Goal: Information Seeking & Learning: Learn about a topic

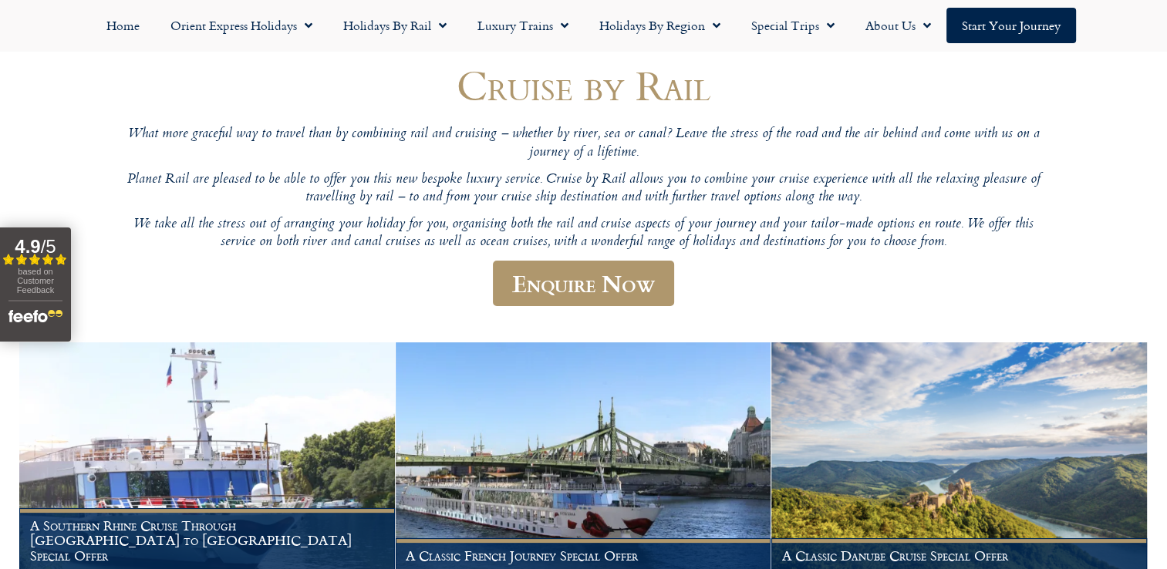
scroll to position [231, 0]
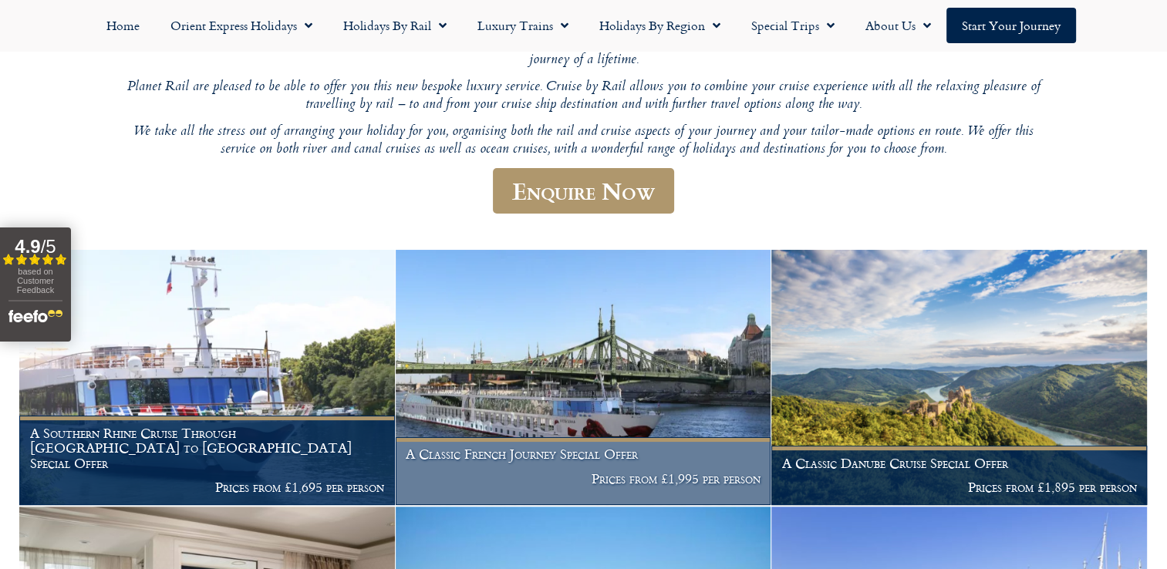
click at [619, 396] on img at bounding box center [584, 377] width 376 height 255
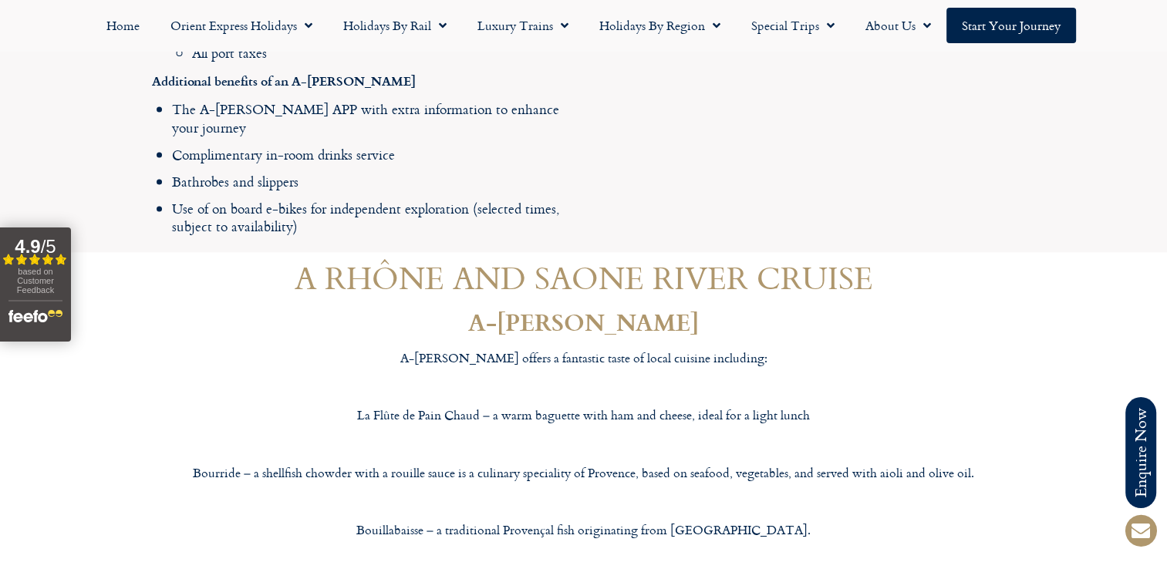
scroll to position [2237, 0]
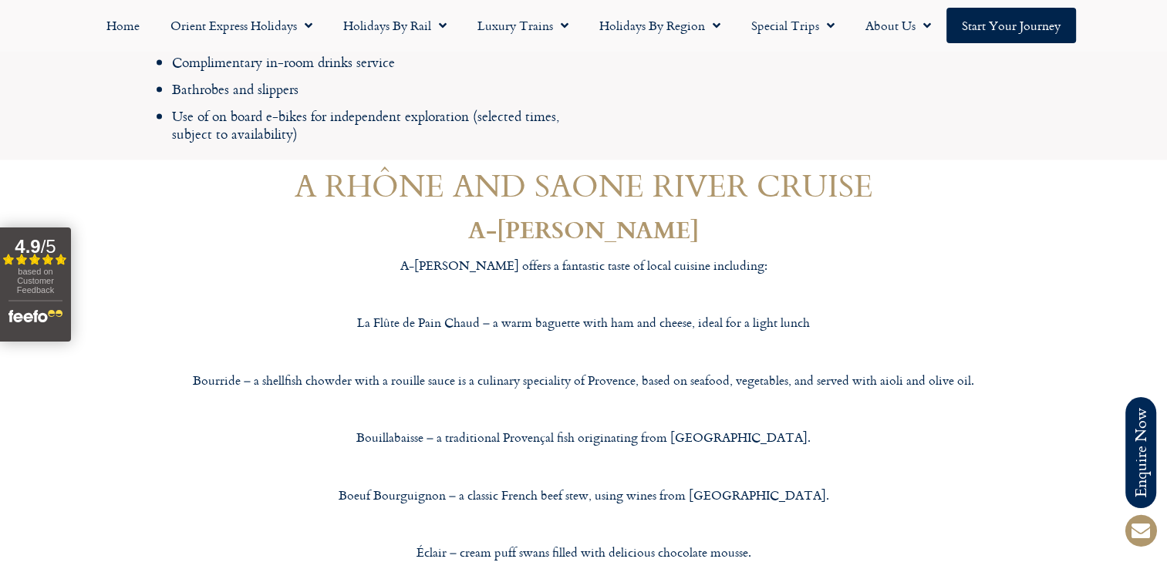
click at [353, 313] on p "La Flûte de Pain Chaud – a warm baguette with ham and cheese, ideal for a light…" at bounding box center [584, 323] width 864 height 20
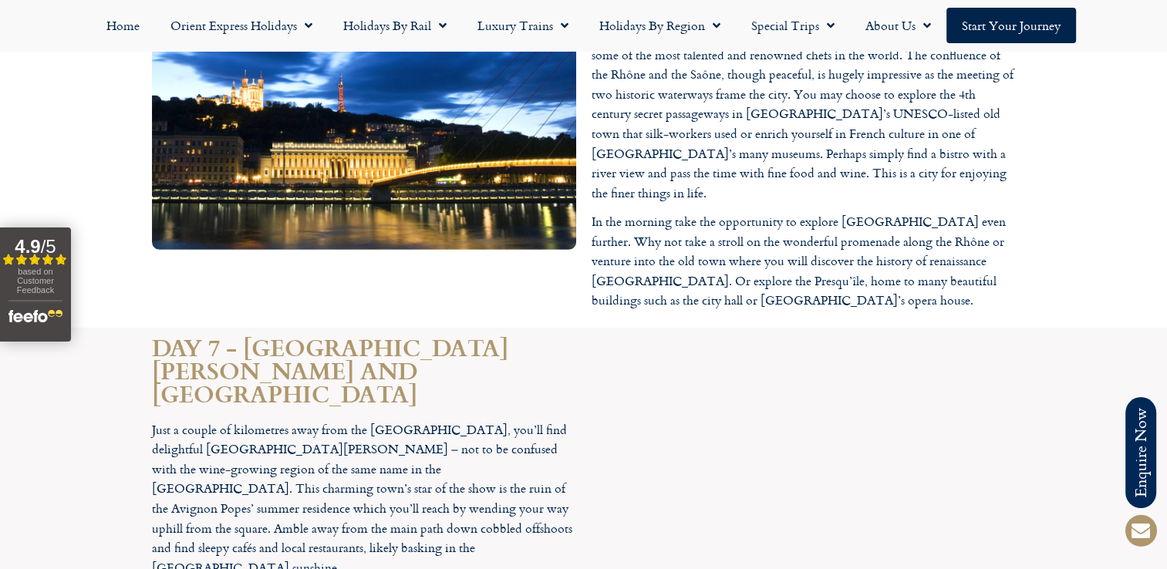
scroll to position [4859, 0]
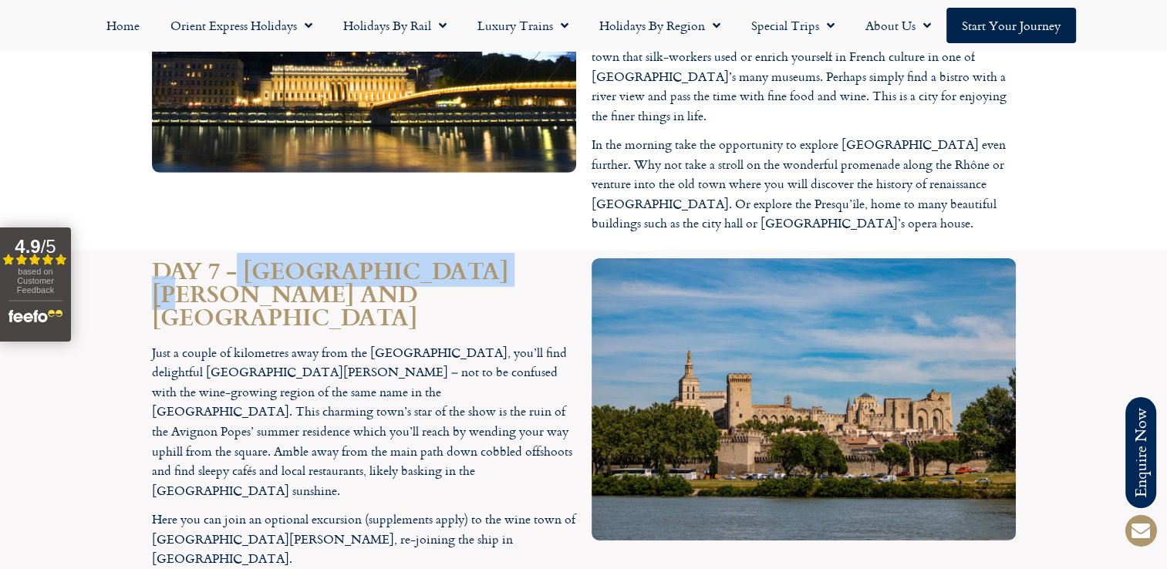
drag, startPoint x: 549, startPoint y: 97, endPoint x: 238, endPoint y: 93, distance: 310.9
click at [238, 258] on h2 "DAY 7 - CHÂTEAUNEUF-DU-PAPE AND AVIGNON" at bounding box center [364, 292] width 424 height 69
copy h2 "CHÂTEAUNEUF-DU-PAPE"
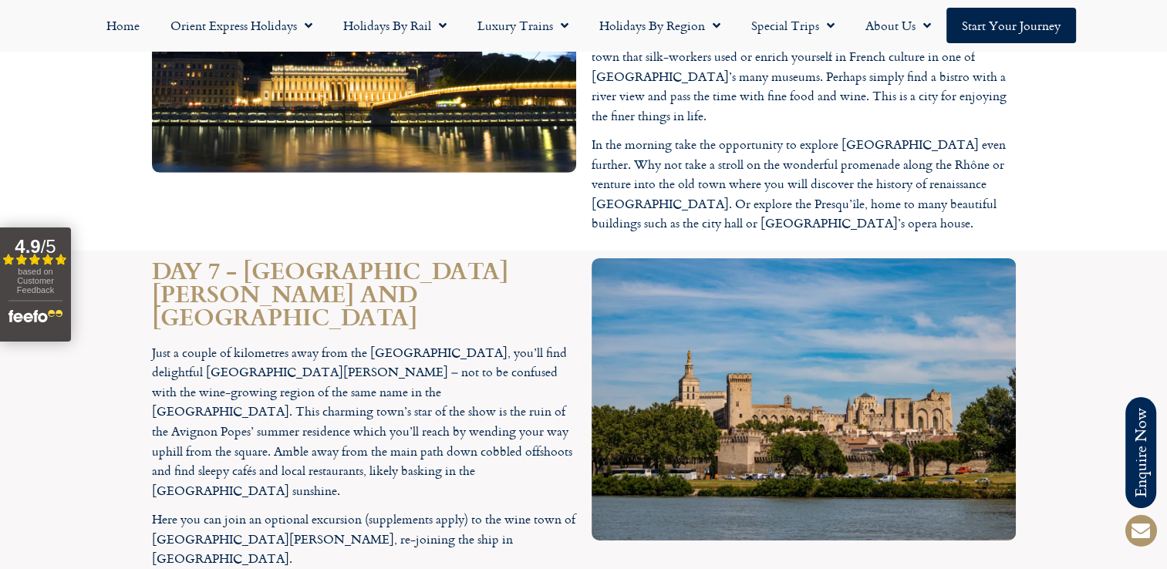
click at [374, 343] on p "Just a couple of kilometres away from the Rhône, you’ll find delightful Château…" at bounding box center [364, 422] width 424 height 158
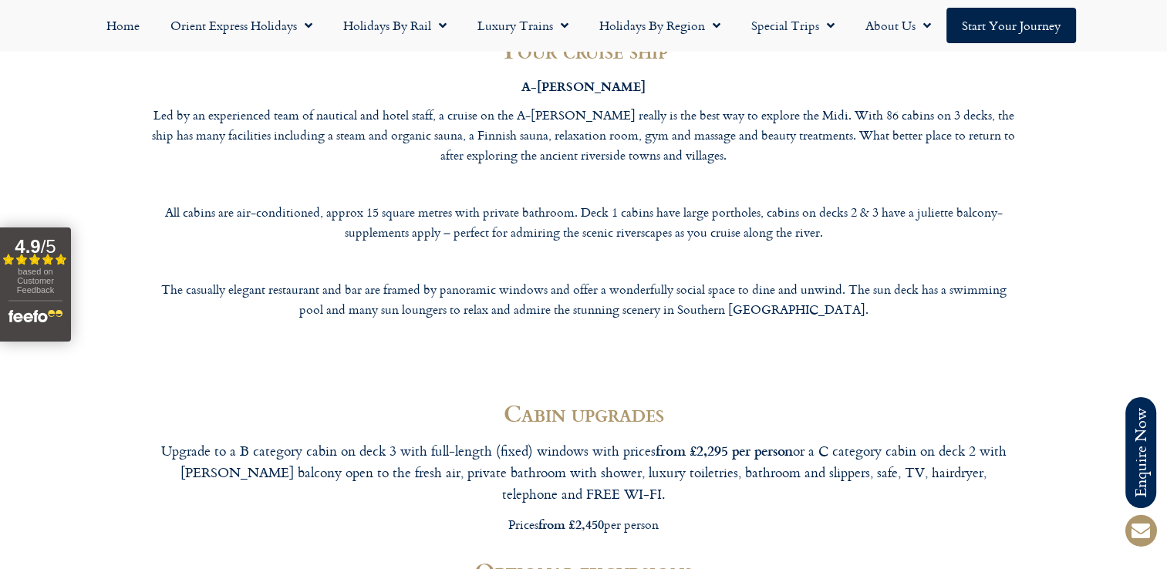
scroll to position [6788, 0]
